Goal: Task Accomplishment & Management: Use online tool/utility

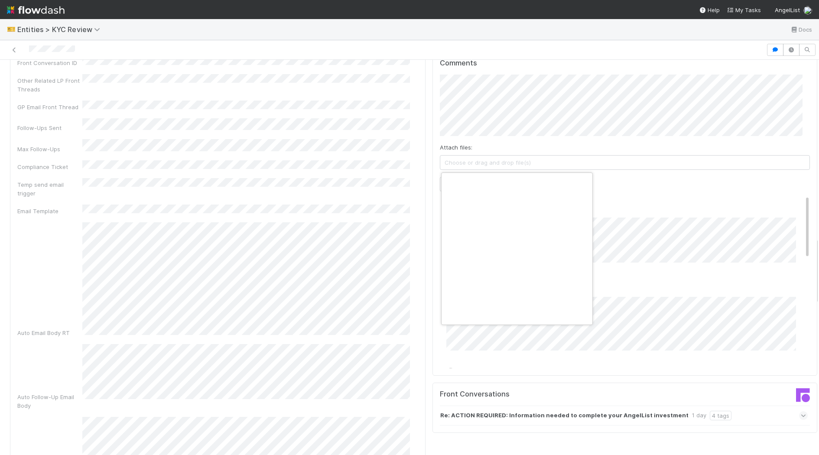
scroll to position [0, 4]
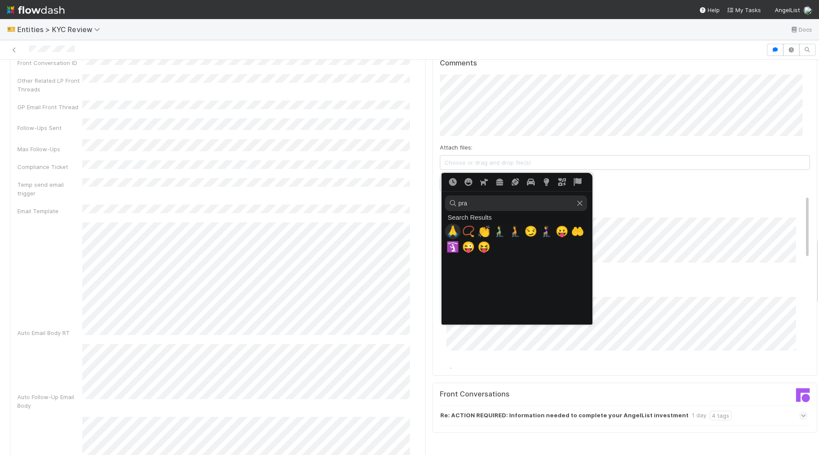
type input "pra"
click at [449, 229] on span "🙏" at bounding box center [452, 231] width 13 height 12
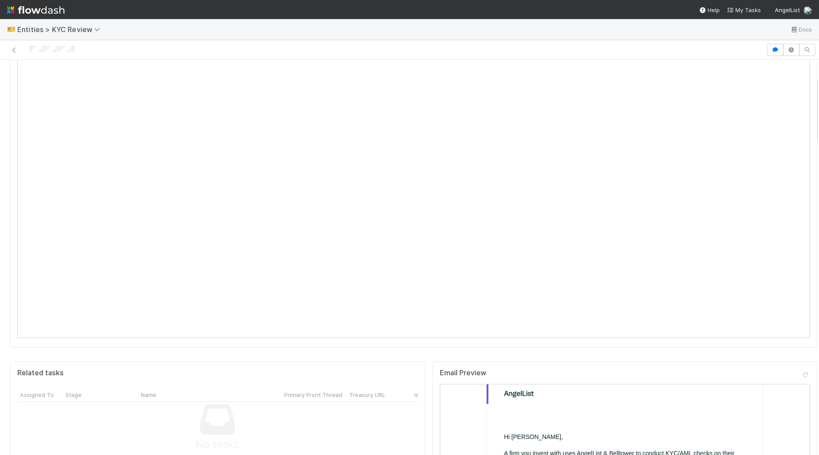
scroll to position [0, 0]
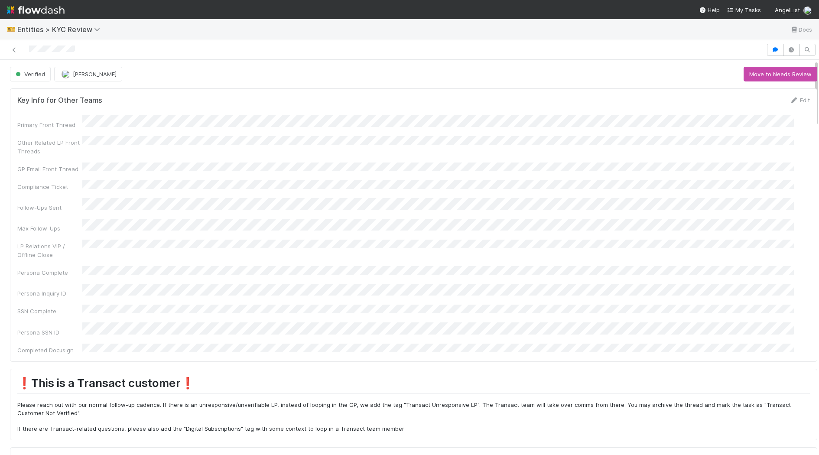
click at [289, 454] on div "Customer Account Page (New)" at bounding box center [413, 462] width 792 height 16
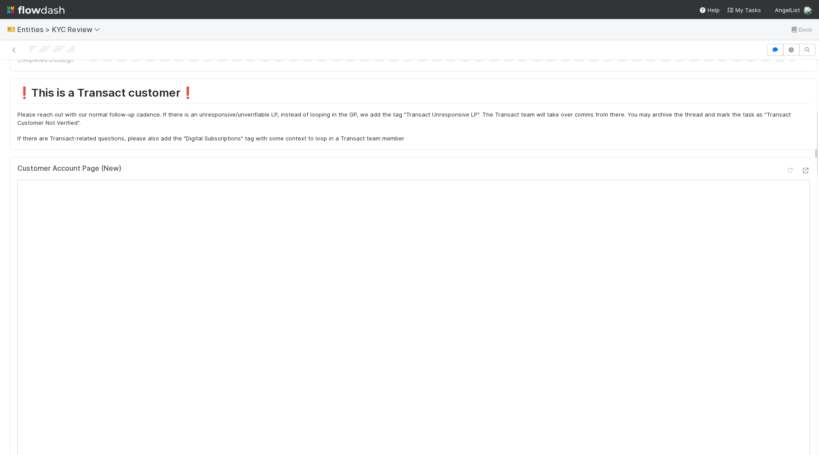
scroll to position [399, 0]
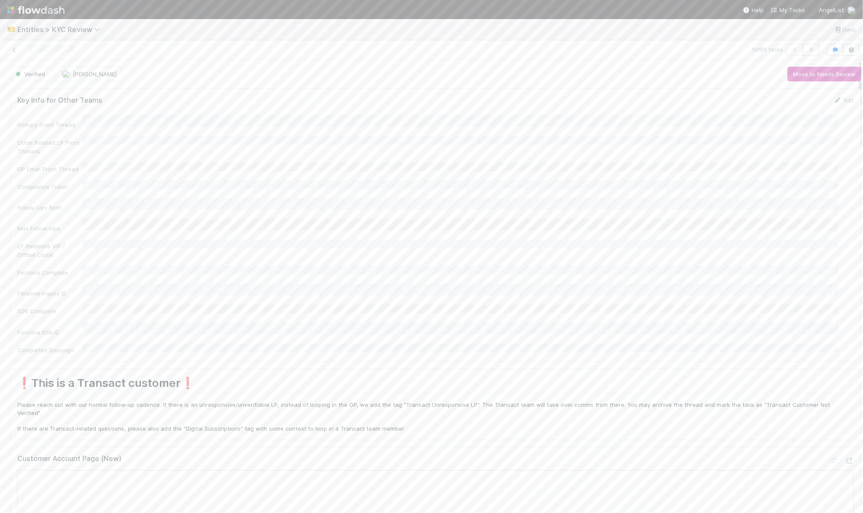
scroll to position [28, 0]
click at [52, 32] on span "Entities > KYC Review" at bounding box center [60, 29] width 87 height 9
click at [79, 70] on div "©️ ERP > Transact Customers" at bounding box center [113, 73] width 206 height 9
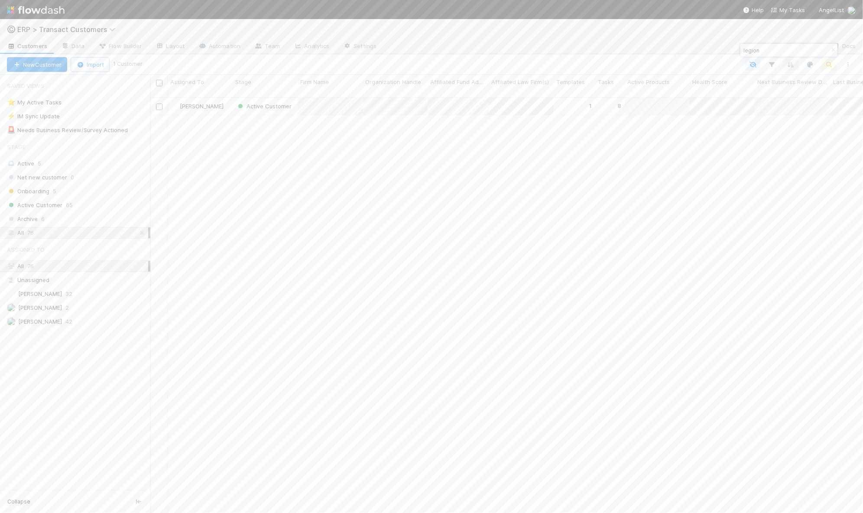
scroll to position [415, 704]
click at [801, 52] on input "legion" at bounding box center [785, 50] width 87 height 10
type input "cont"
click at [230, 311] on div "[PERSON_NAME]" at bounding box center [200, 314] width 65 height 17
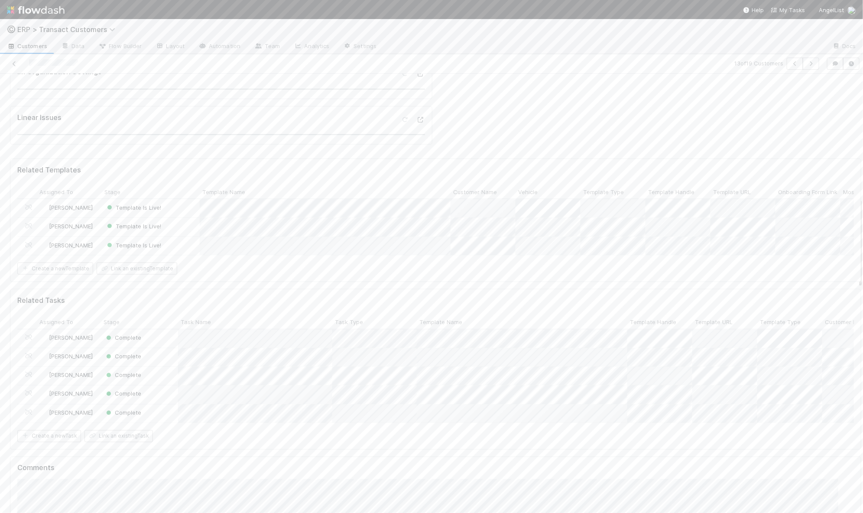
scroll to position [608, 0]
click at [758, 87] on button "Update Template" at bounding box center [769, 88] width 58 height 15
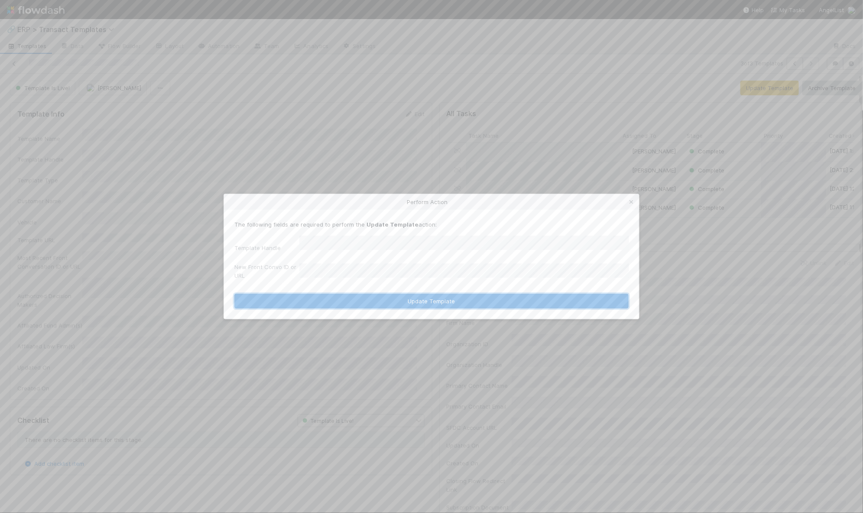
click at [421, 295] on button "Update Template" at bounding box center [431, 301] width 394 height 15
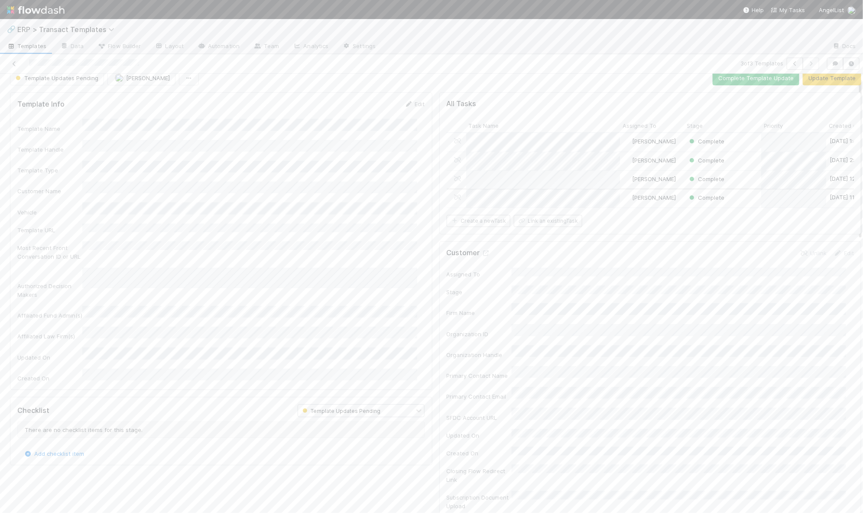
scroll to position [12, 0]
click at [627, 210] on span "Assign" at bounding box center [636, 214] width 27 height 9
click at [636, 248] on span "[PERSON_NAME] you" at bounding box center [657, 245] width 57 height 7
click at [754, 212] on div at bounding box center [431, 256] width 863 height 513
click at [758, 247] on div "2" at bounding box center [803, 246] width 123 height 16
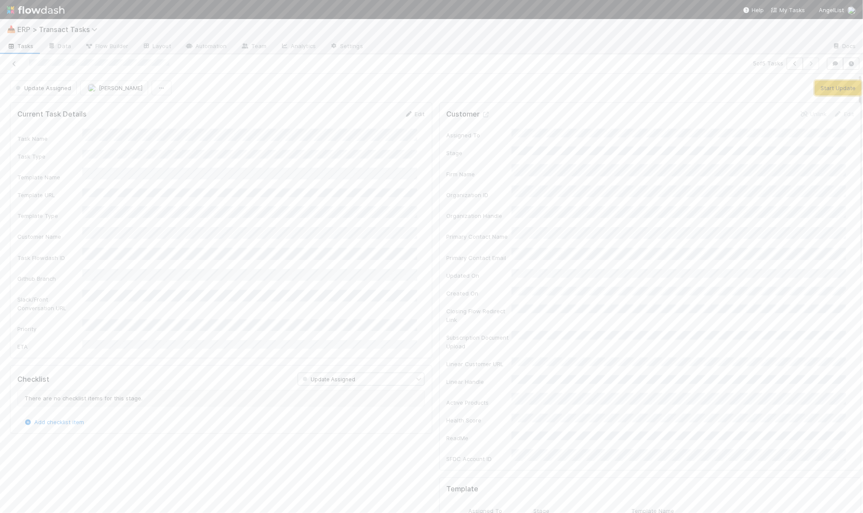
click at [819, 90] on button "Start Update" at bounding box center [838, 88] width 46 height 15
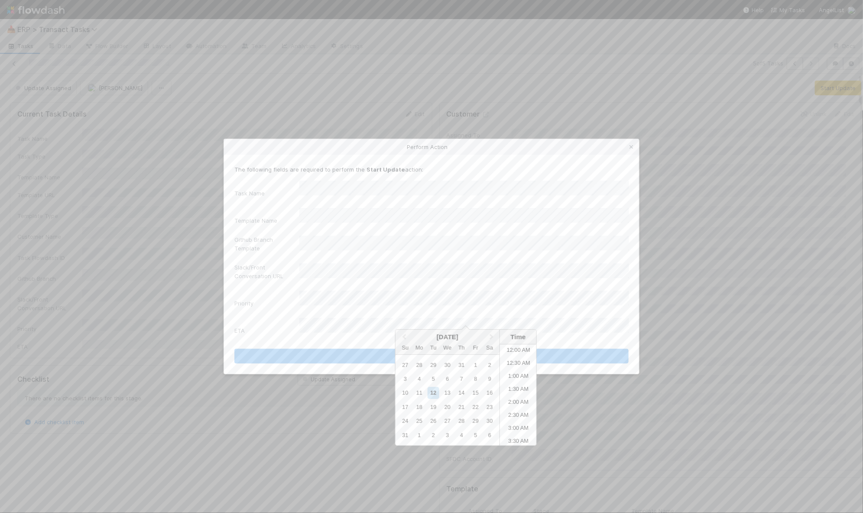
scroll to position [229, 0]
click at [268, 386] on div "Perform Action The following fields are required to perform the Start Update ac…" at bounding box center [431, 256] width 863 height 513
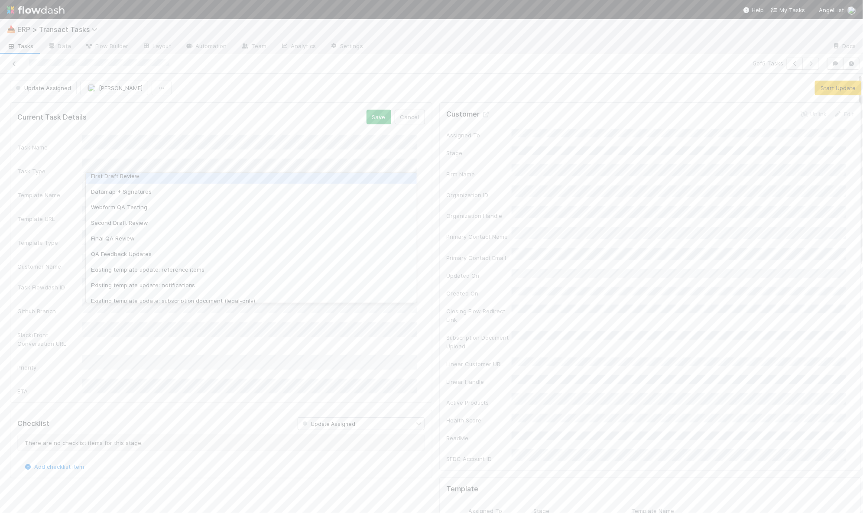
scroll to position [123, 0]
click at [139, 244] on div "Existing template update: subscription document (web form)" at bounding box center [251, 247] width 331 height 16
click at [302, 450] on li "11:00 AM" at bounding box center [303, 450] width 37 height 13
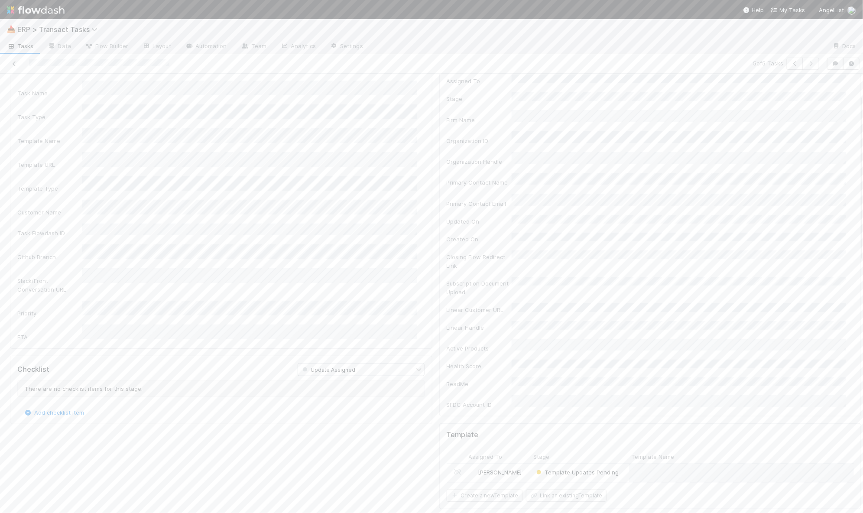
scroll to position [0, 0]
click at [372, 111] on button "Save" at bounding box center [378, 117] width 25 height 15
click at [367, 115] on button "Save" at bounding box center [378, 117] width 25 height 15
click at [820, 91] on button "Start Update" at bounding box center [838, 88] width 46 height 15
